Goal: Task Accomplishment & Management: Complete application form

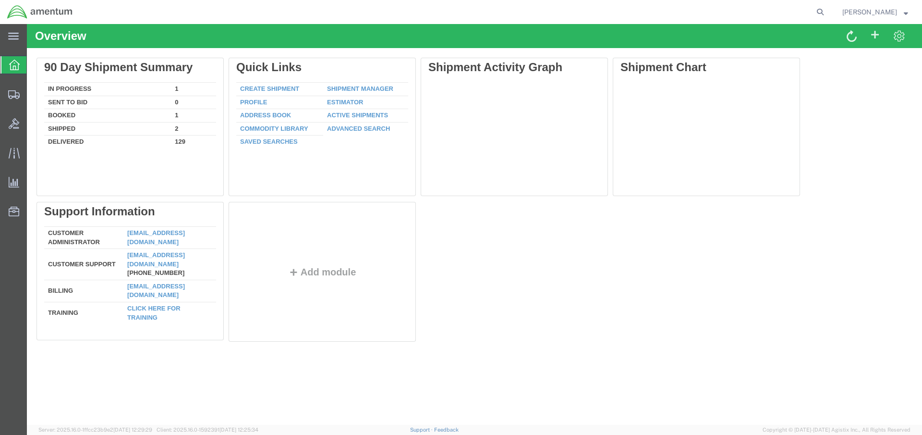
click at [906, 12] on strong "button" at bounding box center [906, 11] width 4 height 3
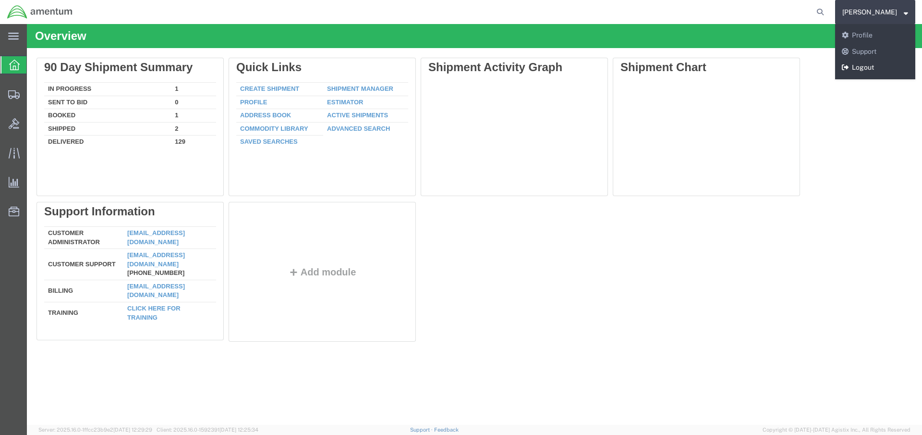
click at [875, 67] on link "Logout" at bounding box center [875, 68] width 80 height 16
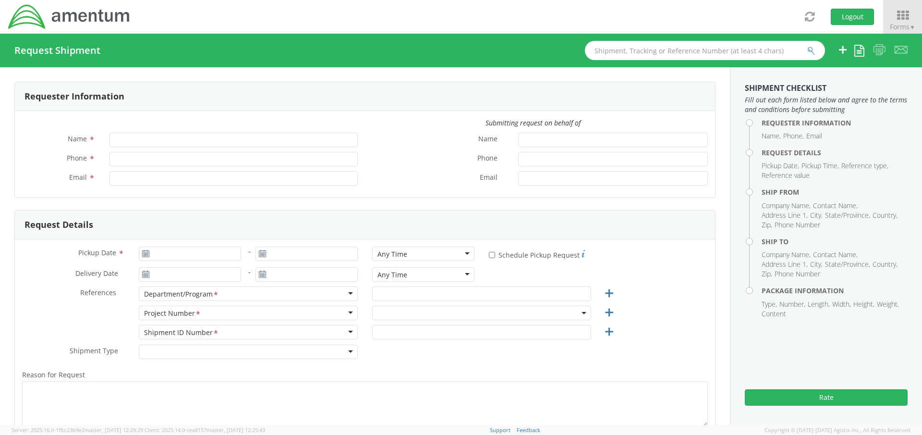
type input "[PERSON_NAME]"
type input "[PHONE_NUMBER]"
type input "[PERSON_NAME][EMAIL_ADDRESS][PERSON_NAME][DOMAIN_NAME]"
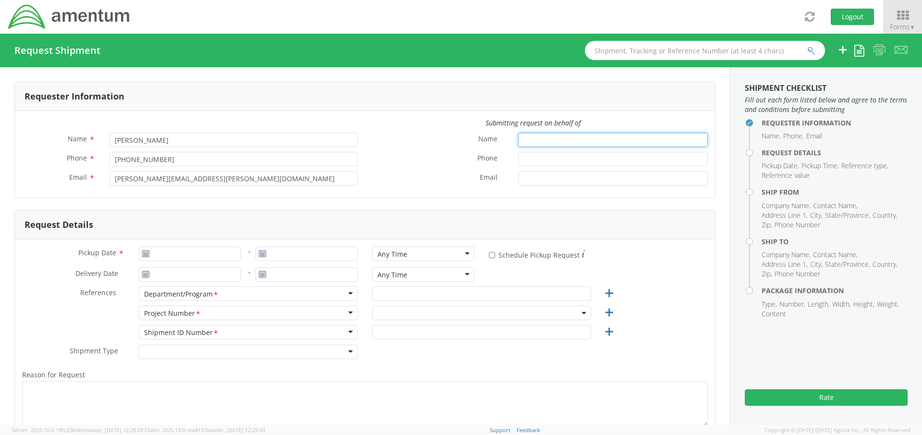
click at [518, 140] on input "Name *" at bounding box center [613, 140] width 190 height 14
type input "[PERSON_NAME]"
type input "5616555155"
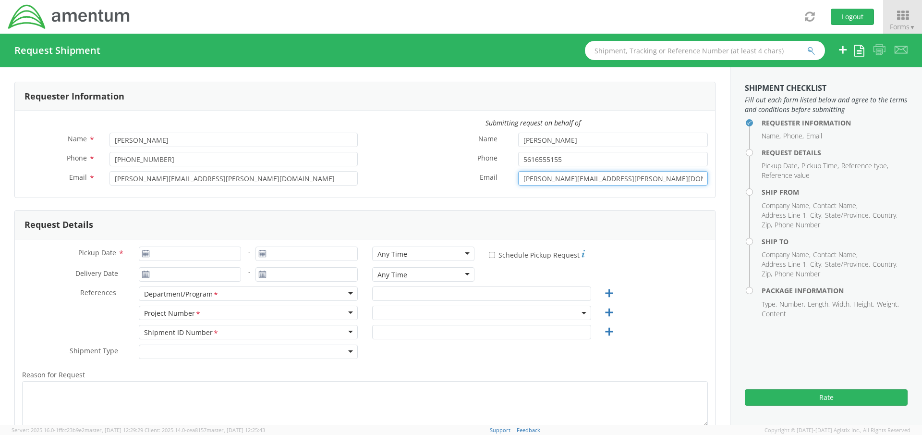
type input "[PERSON_NAME][EMAIL_ADDRESS][PERSON_NAME][DOMAIN_NAME]"
type input "[DATE]"
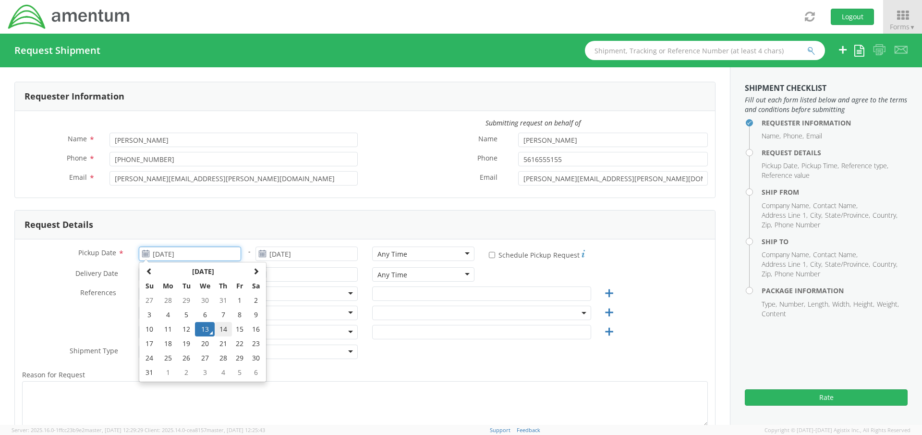
click at [220, 328] on td "14" at bounding box center [223, 329] width 17 height 14
type input "[DATE]"
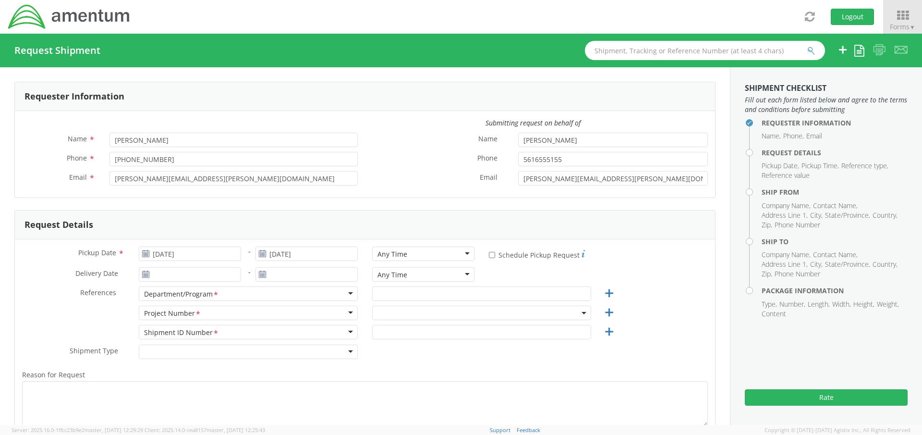
click at [417, 252] on div "Any Time" at bounding box center [423, 253] width 102 height 14
click at [31, 239] on div "Pickup Date * [DATE] - [DATE] Any Time Any Time Any Time 7:00 am - 10:00 am 10:…" at bounding box center [365, 365] width 700 height 253
click at [389, 289] on input "text" at bounding box center [481, 293] width 219 height 14
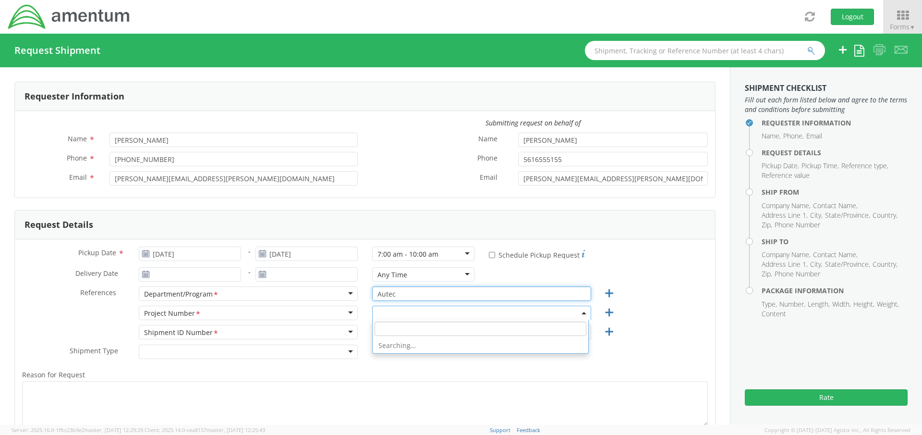
type input "Autec"
click at [398, 318] on span at bounding box center [481, 313] width 219 height 14
click at [400, 321] on input "search" at bounding box center [481, 328] width 212 height 14
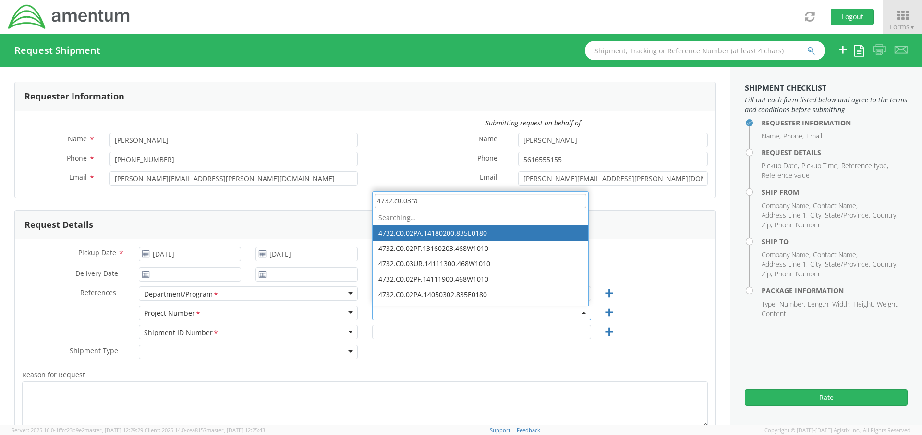
type input "4732.c0.03ra."
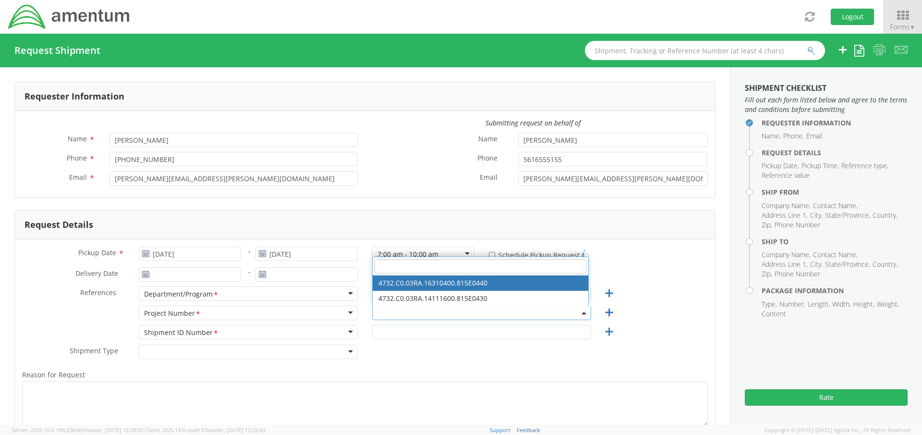
select select "4732.C0.03RA.16310400.815E0440"
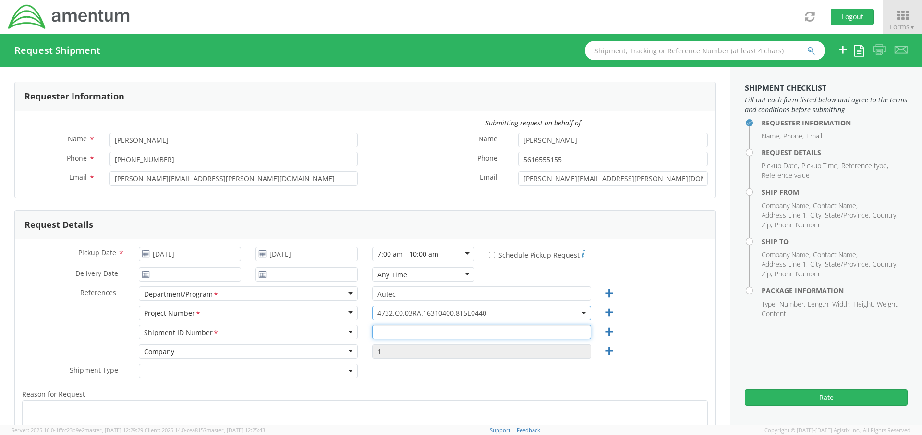
click at [389, 330] on input "text" at bounding box center [481, 332] width 219 height 14
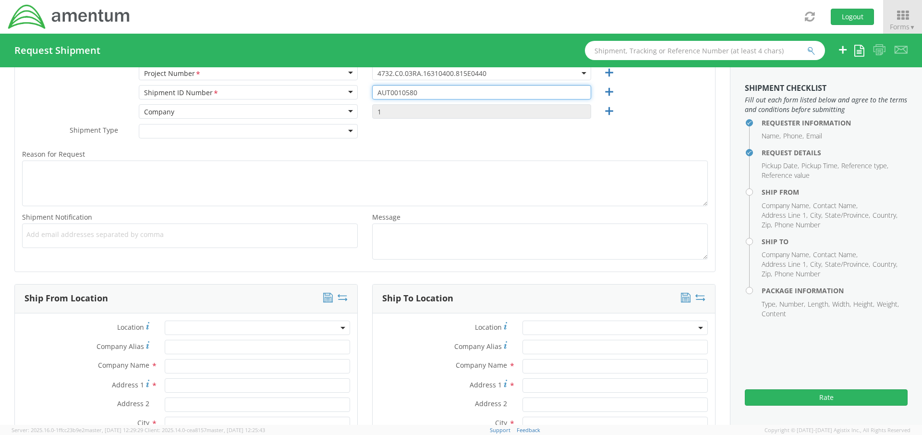
type input "AUT0010580"
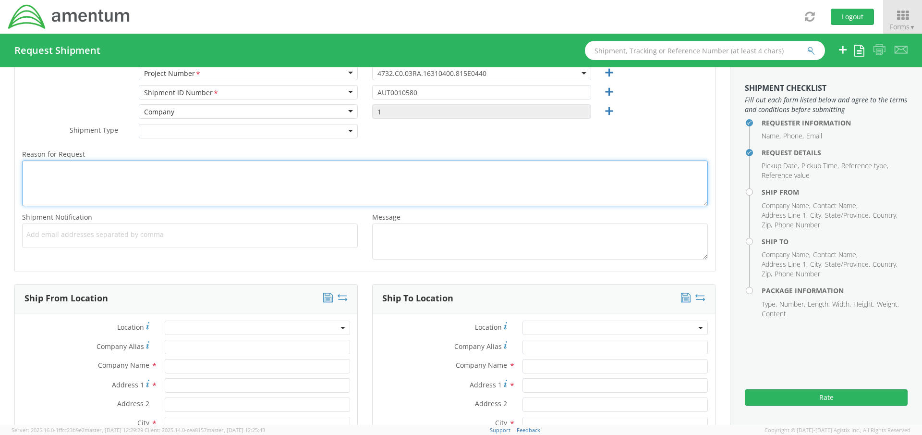
click at [52, 177] on textarea "Reason for Request *" at bounding box center [365, 183] width 686 height 46
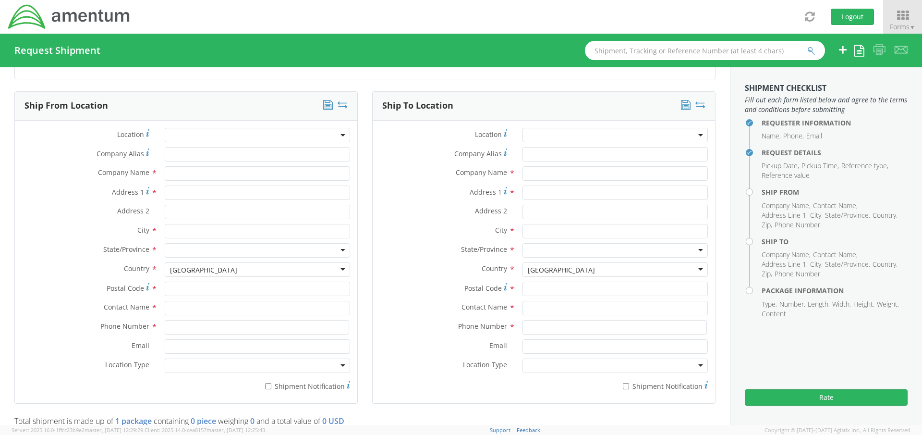
type textarea "Sent to vendor for repair/overhaul"
click at [178, 308] on input "text" at bounding box center [257, 308] width 185 height 14
type input "[PERSON_NAME]"
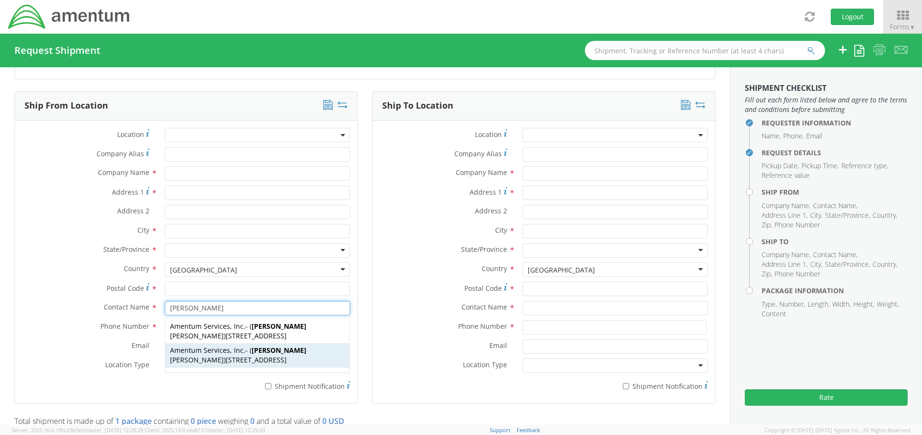
click at [197, 355] on span "Amentum Services, Inc." at bounding box center [207, 349] width 75 height 9
type input "Amentum Services, Inc."
type input "[STREET_ADDRESS]"
type input "[GEOGRAPHIC_DATA]"
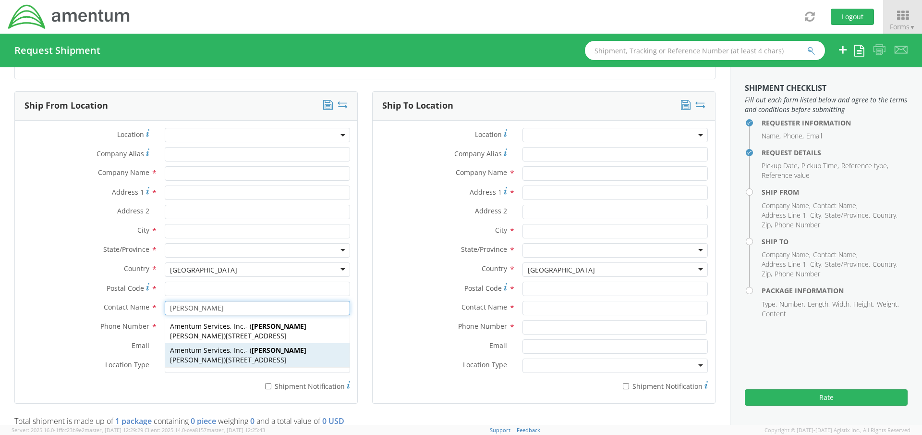
type input "33406"
type input "[PERSON_NAME]"
type input "[PHONE_NUMBER]"
type input "[PERSON_NAME][EMAIL_ADDRESS][PERSON_NAME][DOMAIN_NAME]"
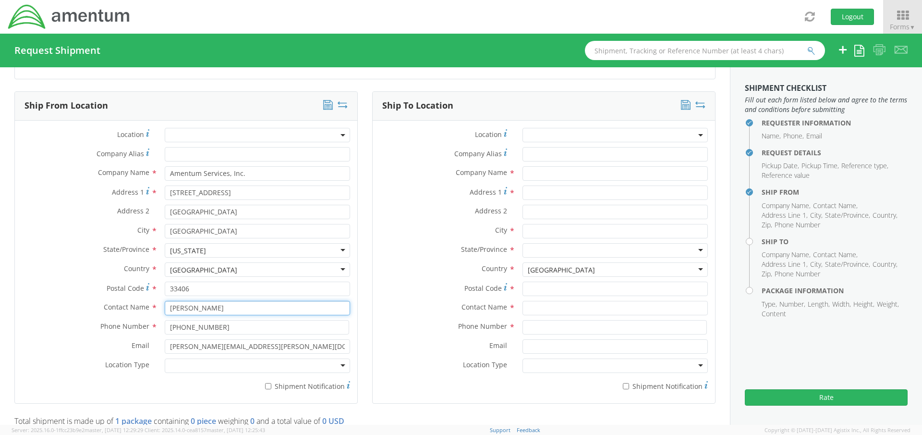
type input "[PERSON_NAME]"
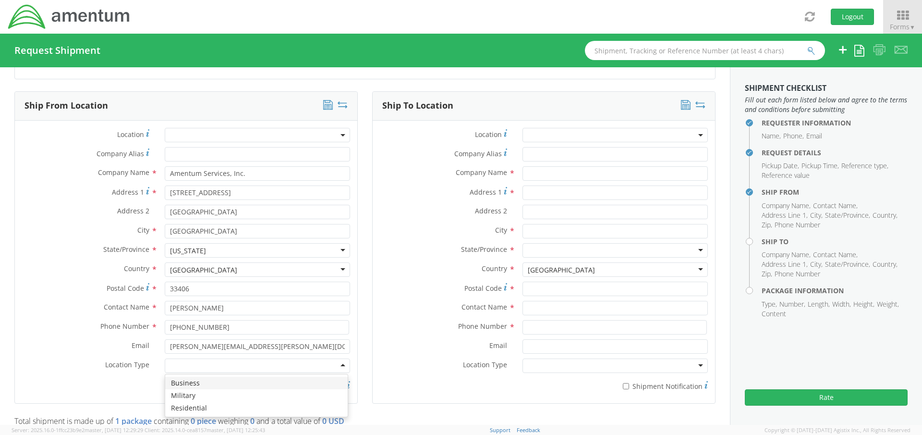
click at [219, 364] on div at bounding box center [257, 365] width 185 height 14
click at [47, 128] on div "Location * Company Alias * Company Name * Amentum Services, Inc. Address 1 * [G…" at bounding box center [186, 262] width 342 height 268
click at [266, 388] on input "* Shipment Notification" at bounding box center [268, 386] width 6 height 6
checkbox input "true"
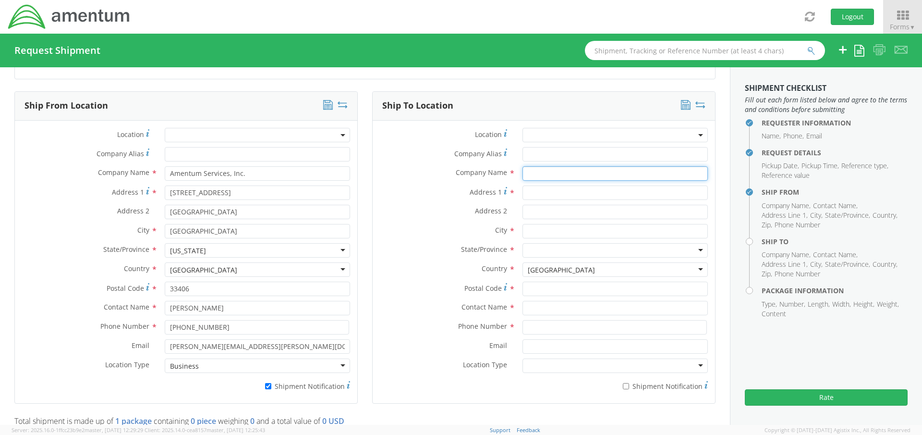
click at [537, 171] on input "text" at bounding box center [615, 173] width 185 height 14
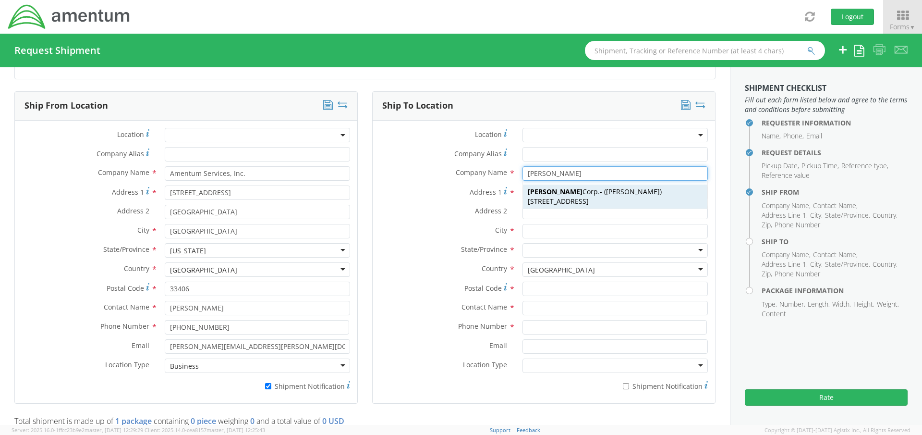
click at [547, 195] on strong "[PERSON_NAME]" at bounding box center [555, 191] width 55 height 9
type input "[PERSON_NAME] Corp."
type input "[STREET_ADDRESS] "C""
type input "[GEOGRAPHIC_DATA]"
type input "97501"
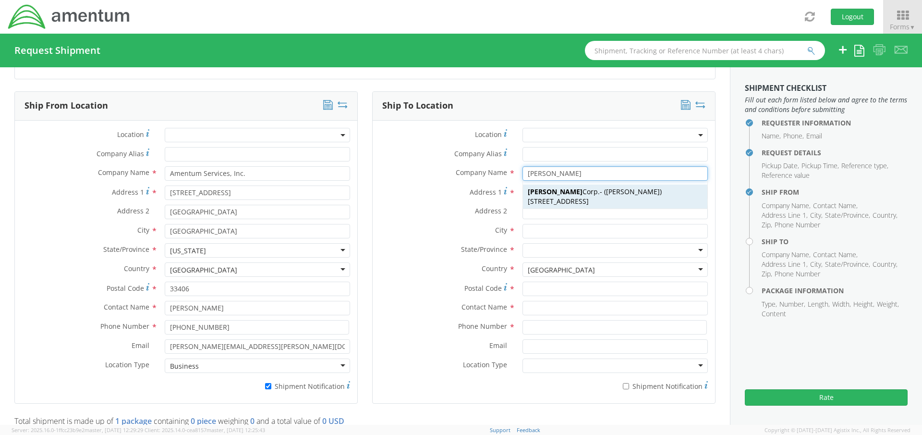
type input "[PERSON_NAME]"
type input "[PHONE_NUMBER]"
type input "[PERSON_NAME][EMAIL_ADDRESS][PERSON_NAME][DOMAIN_NAME]"
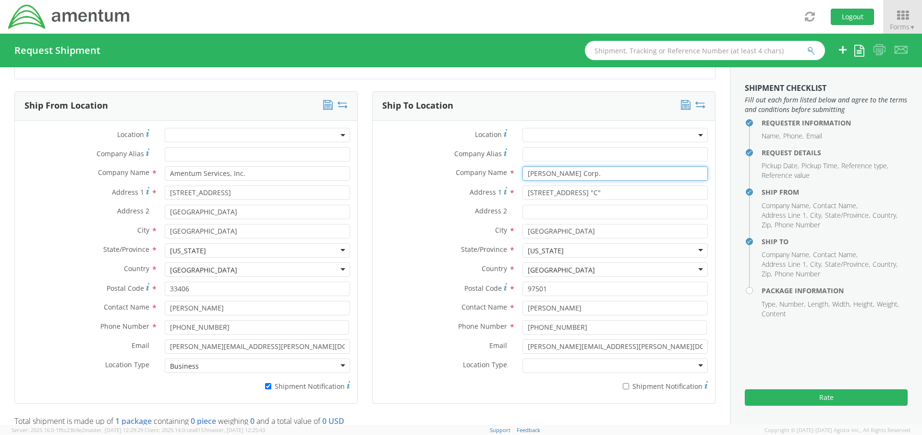
type input "[PERSON_NAME] Corp."
click at [545, 365] on div at bounding box center [615, 365] width 185 height 14
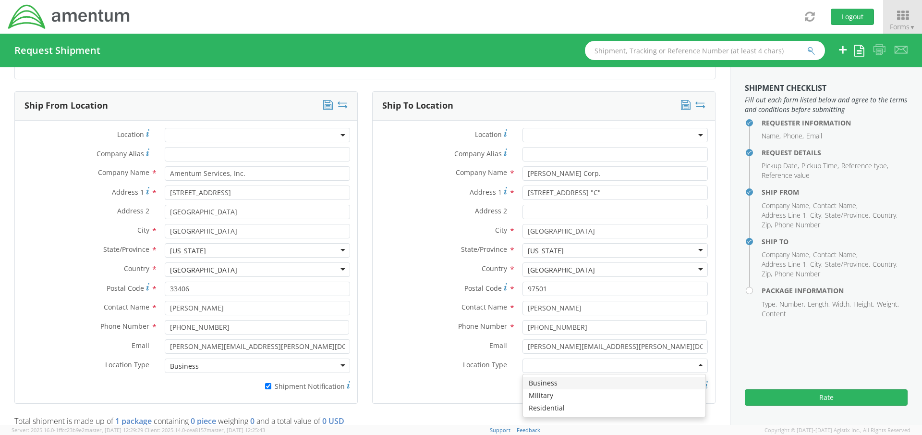
click at [373, 128] on div "Location * Company Alias * Company Name * [PERSON_NAME] Corp. [PERSON_NAME] [PE…" at bounding box center [544, 262] width 342 height 268
click at [623, 385] on input "* Shipment Notification" at bounding box center [626, 386] width 6 height 6
checkbox input "true"
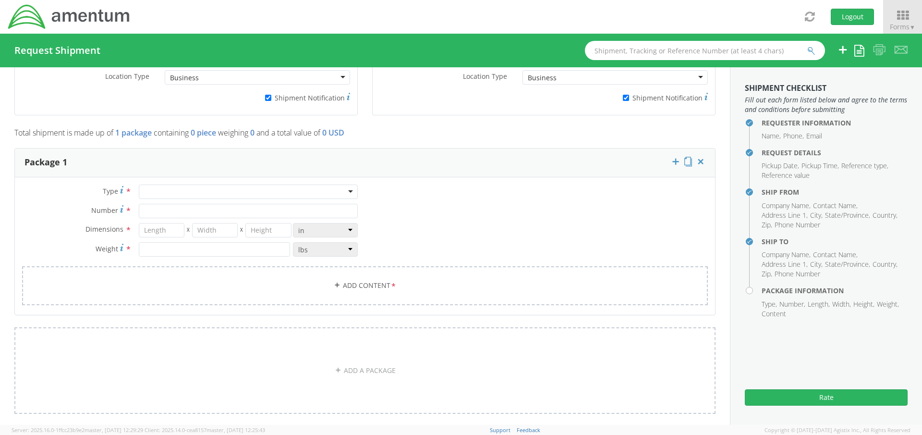
click at [227, 189] on div at bounding box center [248, 191] width 219 height 14
click at [70, 184] on div "Type * Your Packaging Your Packaging Crate(s) Envelope Pallet(s) Oversized (Not…" at bounding box center [365, 250] width 700 height 133
click at [162, 212] on input "Number *" at bounding box center [248, 211] width 219 height 14
type input "1"
type input "20"
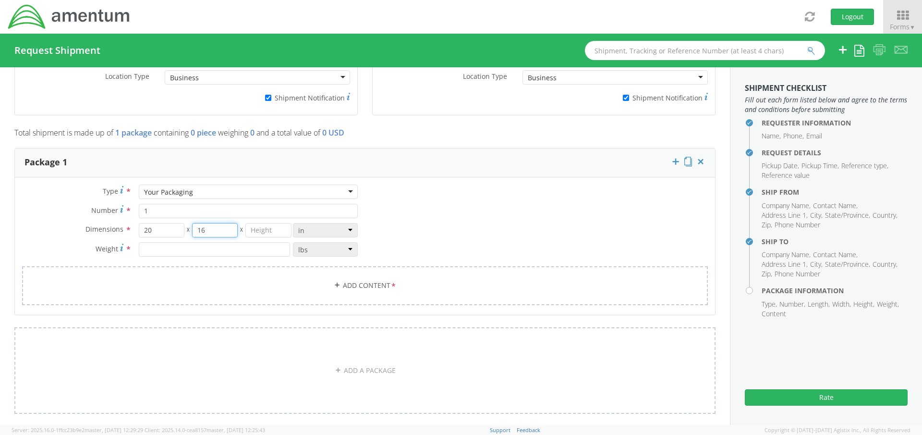
type input "16"
type input "10"
type input "46"
click at [215, 286] on link "Add Content *" at bounding box center [365, 285] width 686 height 39
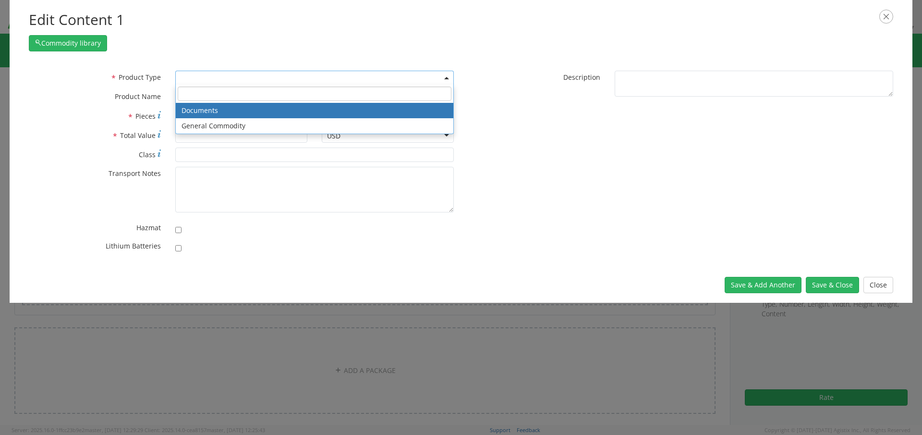
click at [291, 76] on span at bounding box center [314, 78] width 279 height 14
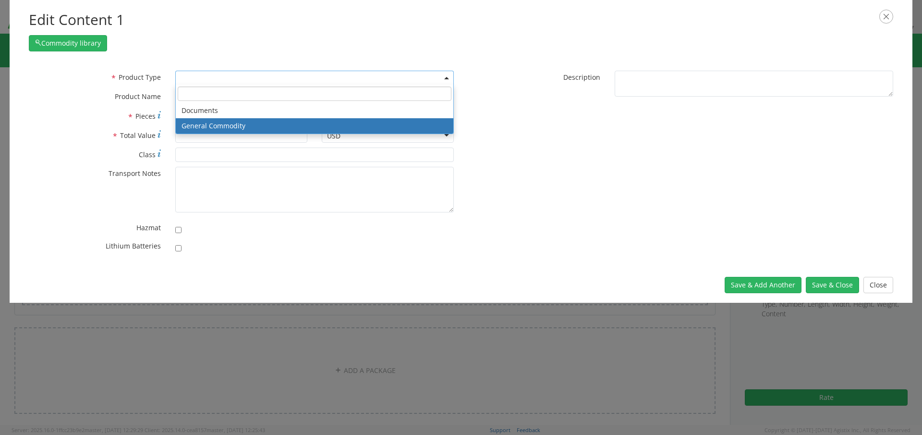
select select "COMMODITY"
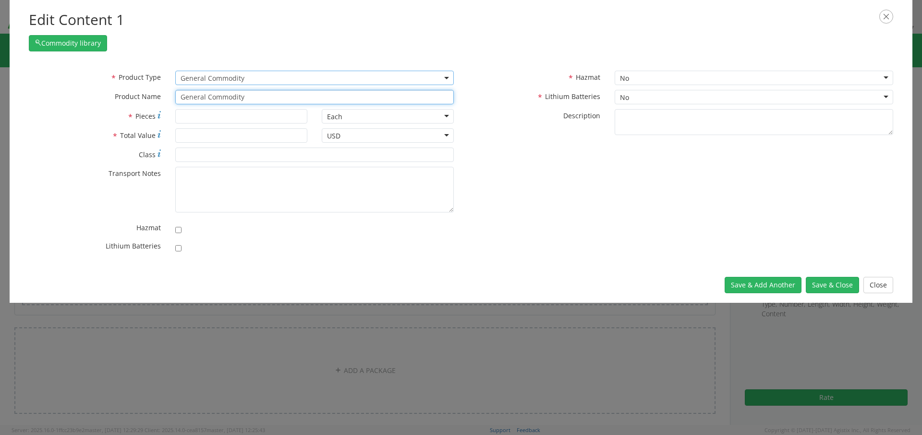
drag, startPoint x: 250, startPoint y: 101, endPoint x: 103, endPoint y: 99, distance: 146.5
click at [103, 99] on div "* Product Name General Commodity" at bounding box center [242, 97] width 440 height 14
type input "Fuel Control P/N 725725-5 S/N 82412BR"
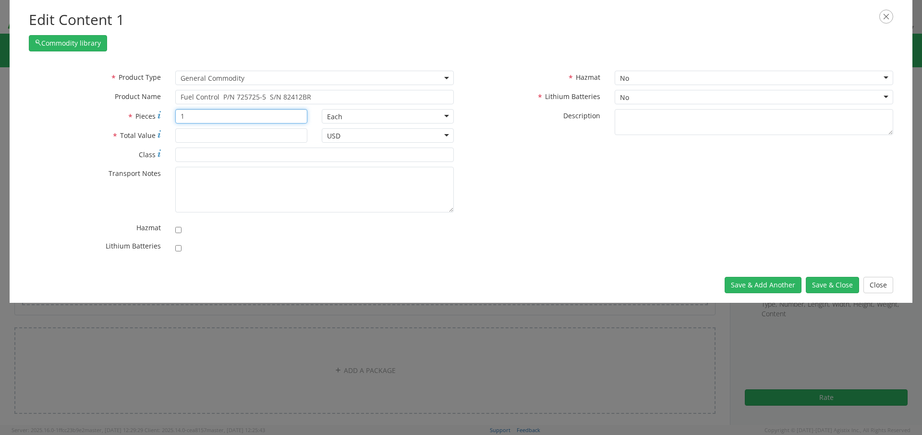
type input "1"
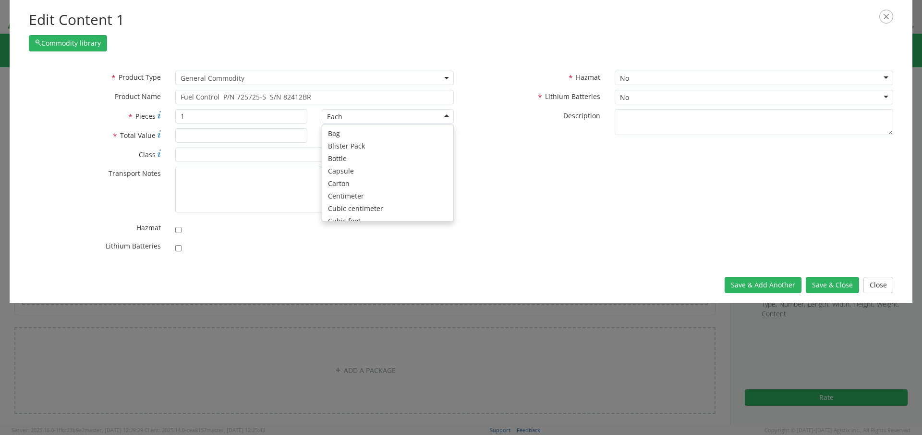
scroll to position [86, 0]
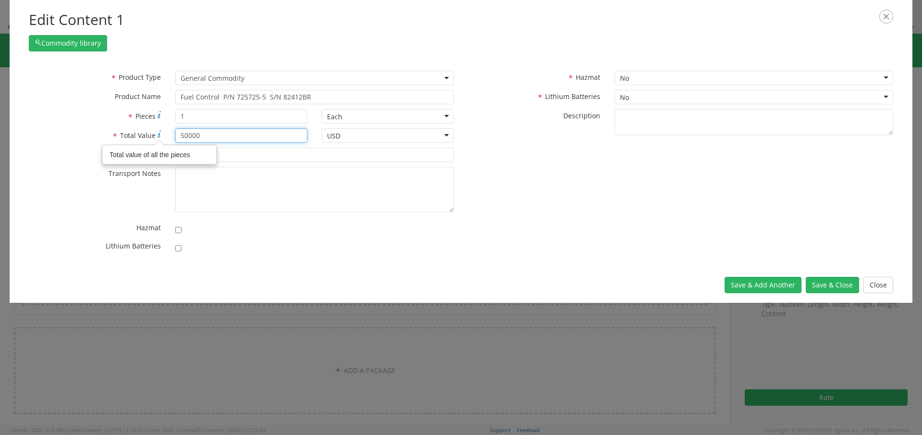
drag, startPoint x: 211, startPoint y: 135, endPoint x: 141, endPoint y: 135, distance: 70.1
click at [95, 135] on div "* Total Value Total value of all the pieces 50000" at bounding box center [168, 135] width 293 height 14
click at [185, 137] on input "5000" at bounding box center [241, 135] width 132 height 14
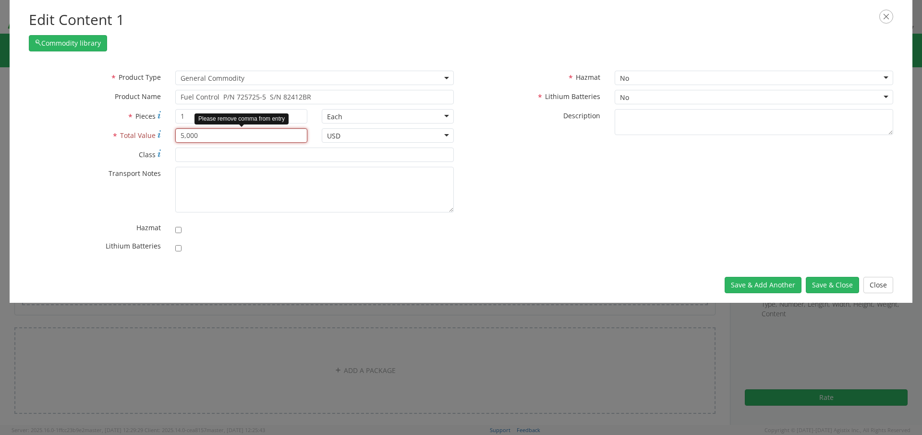
type input "5000"
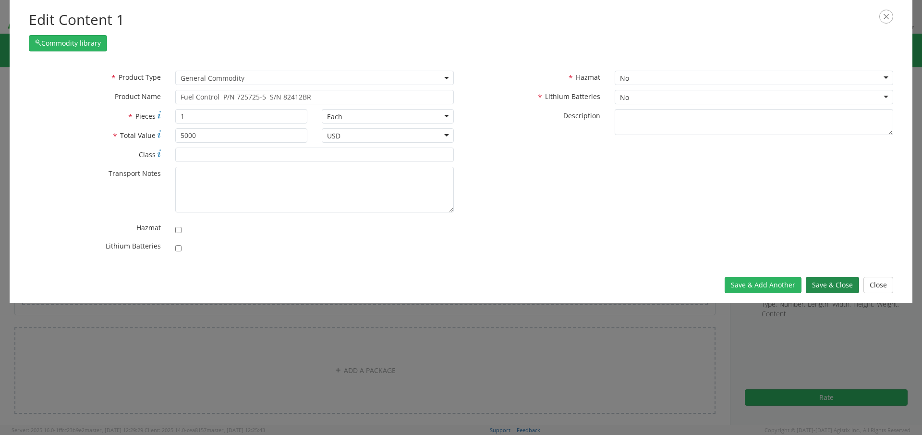
click at [827, 285] on button "Save & Close" at bounding box center [832, 285] width 53 height 16
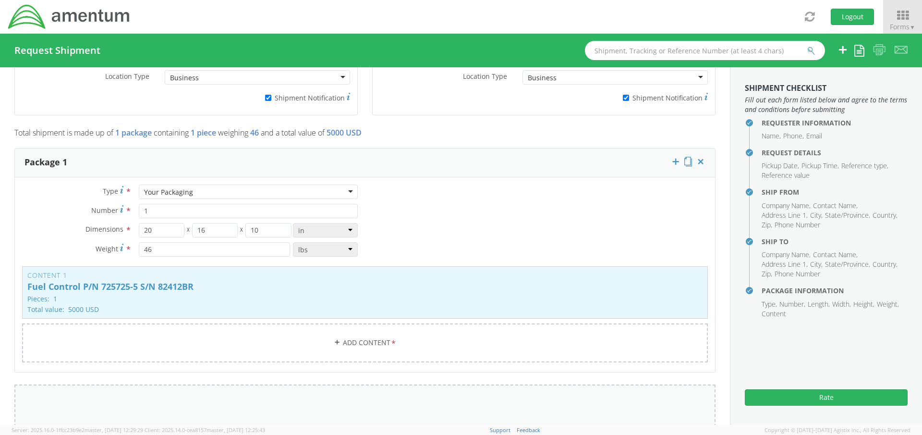
scroll to position [865, 0]
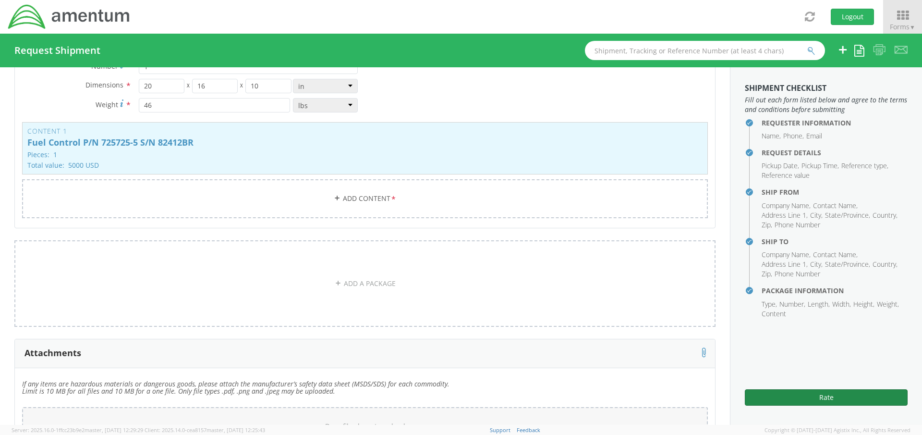
click at [826, 396] on button "Rate" at bounding box center [826, 397] width 163 height 16
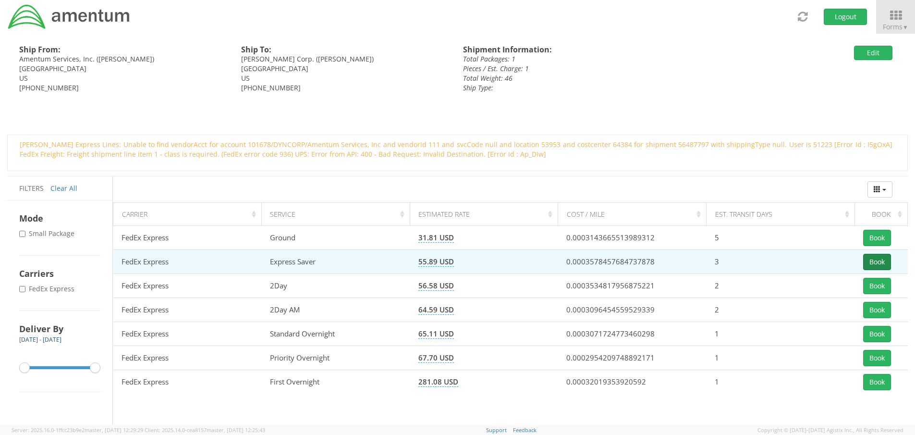
click at [884, 261] on button "Book" at bounding box center [877, 262] width 28 height 16
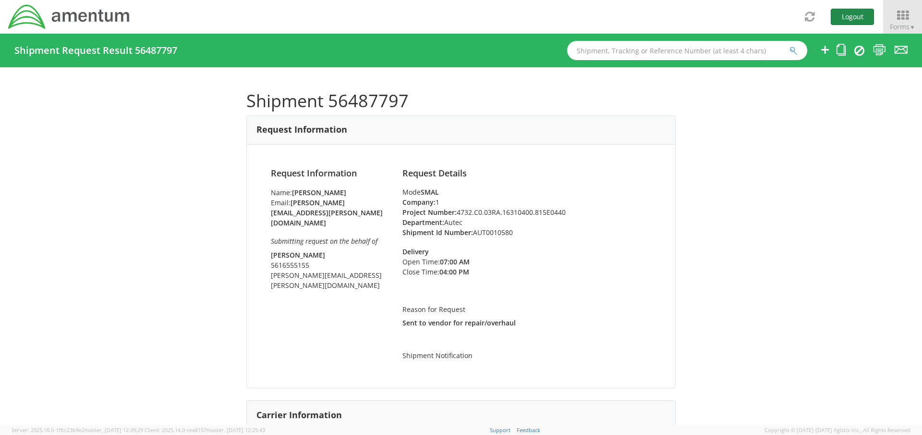
click at [850, 19] on button "Logout" at bounding box center [852, 17] width 43 height 16
